Goal: Information Seeking & Learning: Learn about a topic

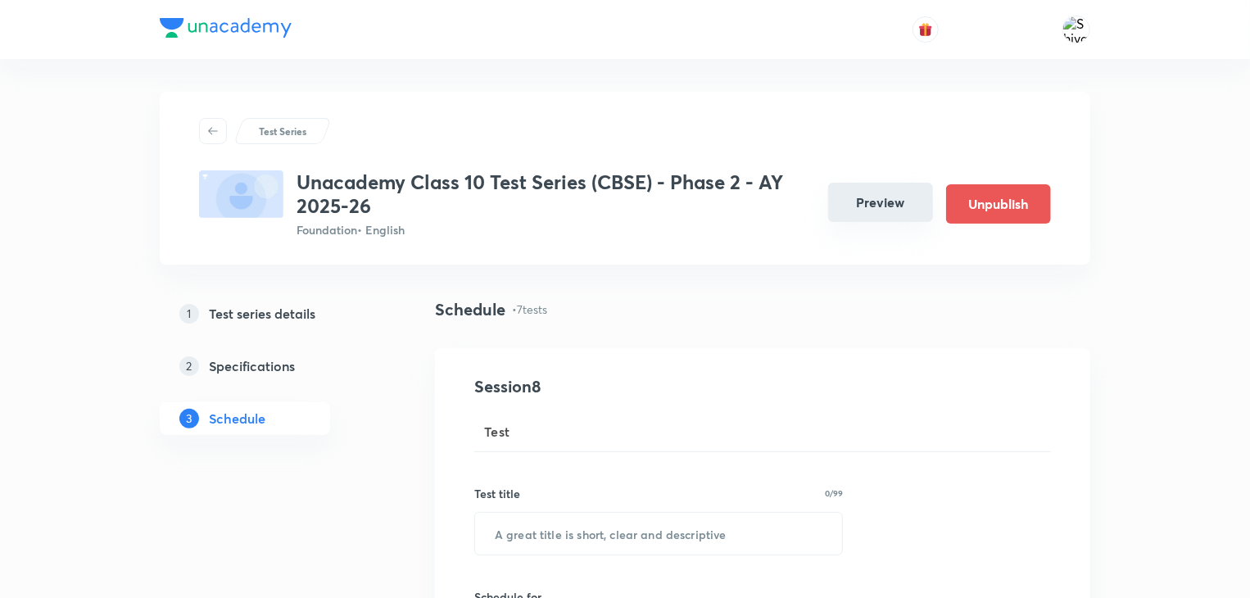
click at [881, 197] on button "Preview" at bounding box center [880, 202] width 105 height 39
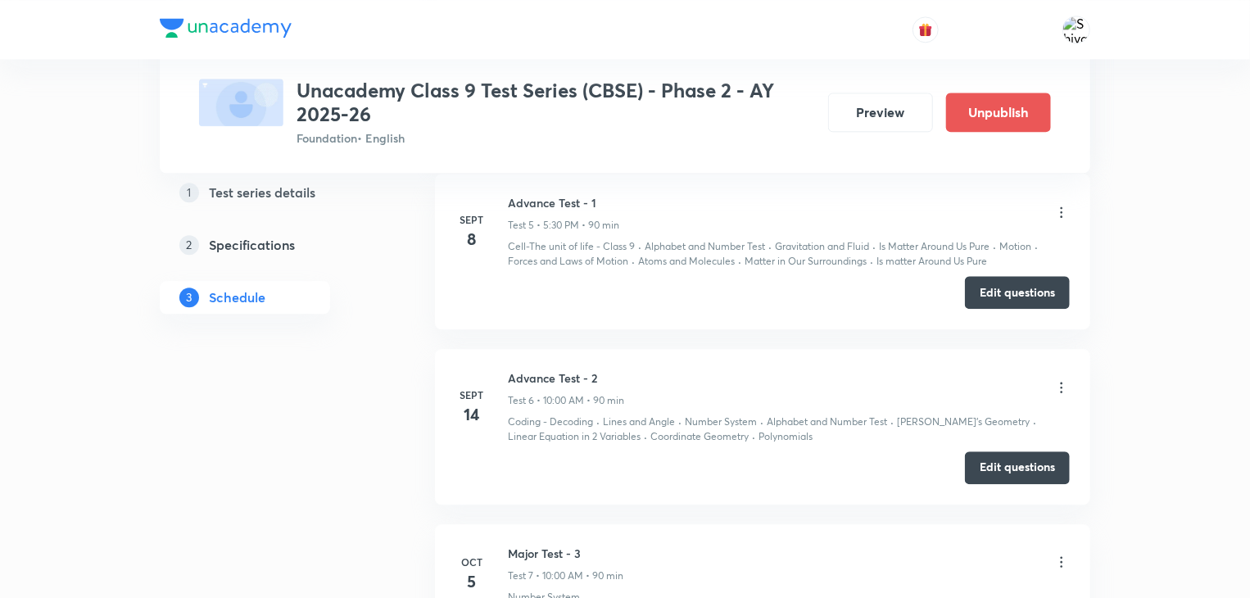
scroll to position [2156, 0]
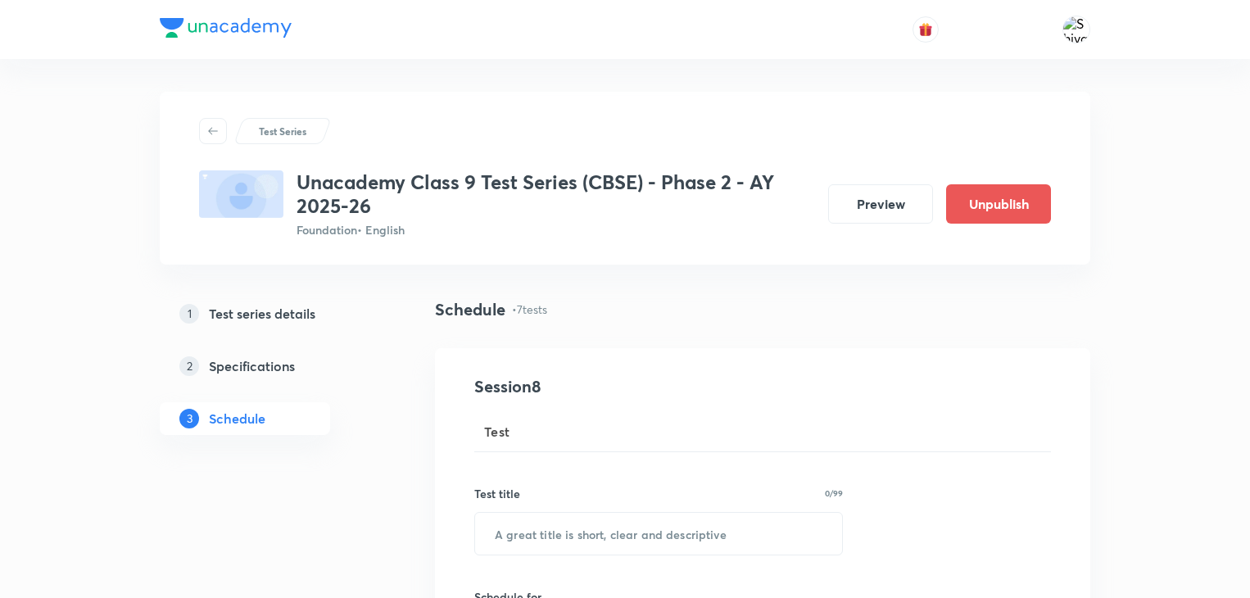
click at [889, 196] on button "Preview" at bounding box center [880, 203] width 105 height 39
click at [881, 215] on button "Preview" at bounding box center [880, 202] width 105 height 39
